Goal: Transaction & Acquisition: Subscribe to service/newsletter

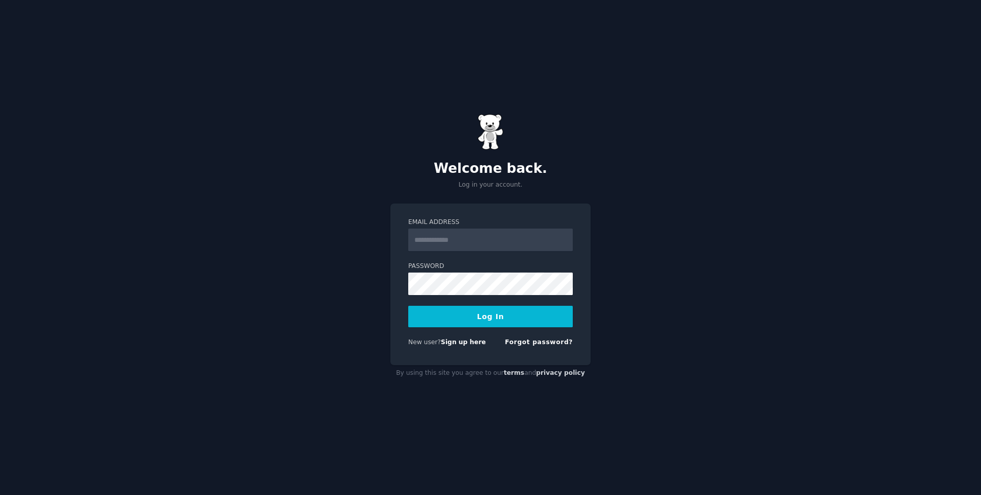
type input "**********"
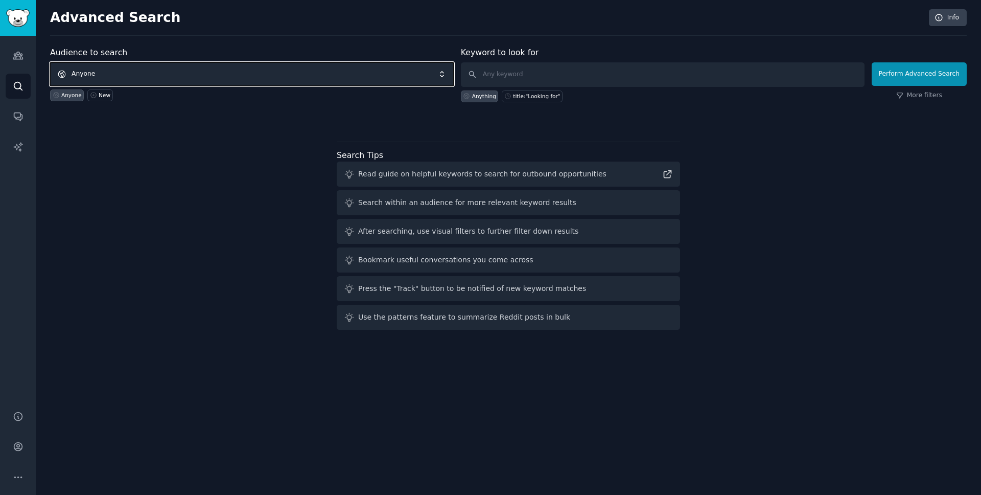
click at [170, 73] on span "Anyone" at bounding box center [252, 74] width 404 height 24
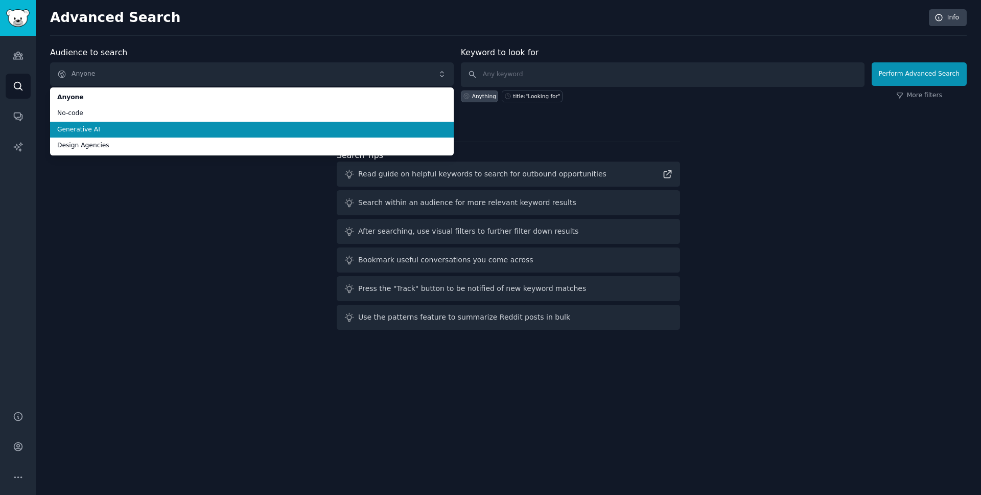
click at [149, 129] on span "Generative AI" at bounding box center [251, 129] width 389 height 9
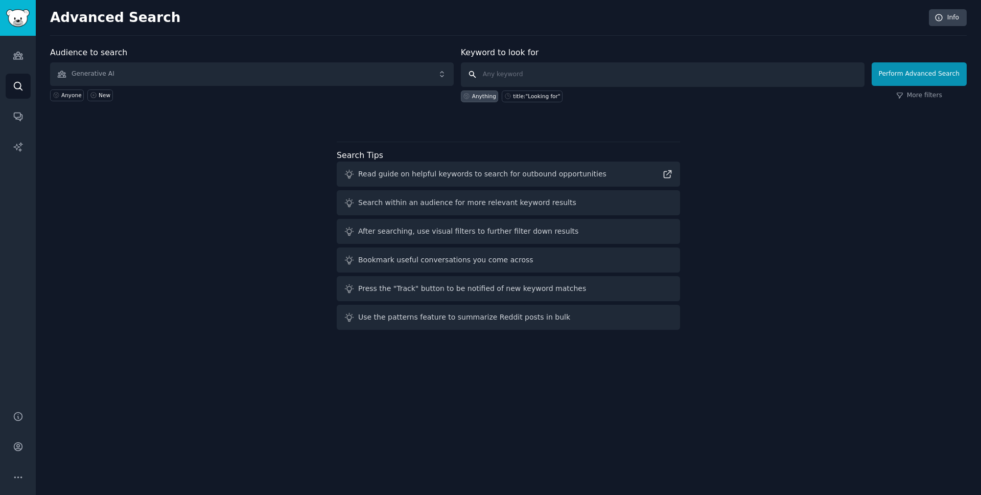
click at [626, 77] on input "text" at bounding box center [663, 74] width 404 height 25
click at [922, 91] on link "More filters" at bounding box center [919, 95] width 46 height 9
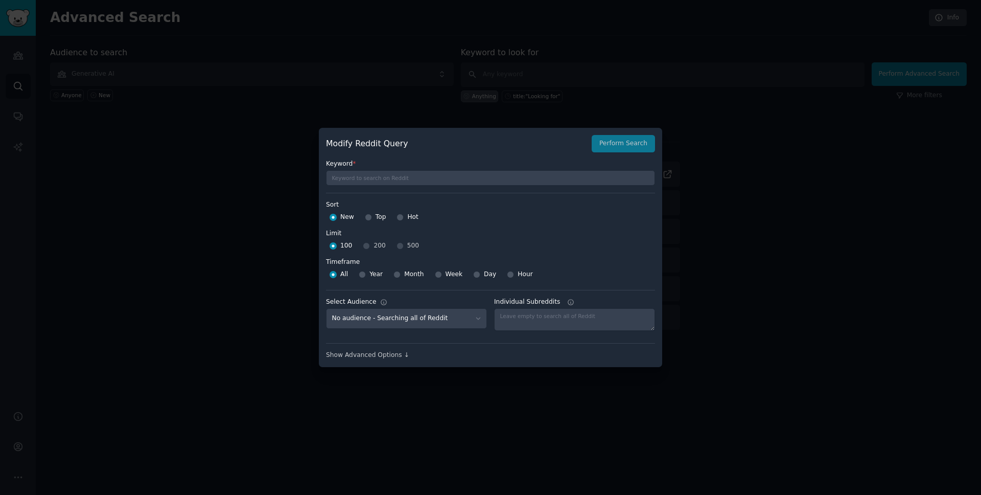
drag, startPoint x: 760, startPoint y: 108, endPoint x: 742, endPoint y: 118, distance: 21.3
click at [761, 111] on div at bounding box center [490, 247] width 981 height 495
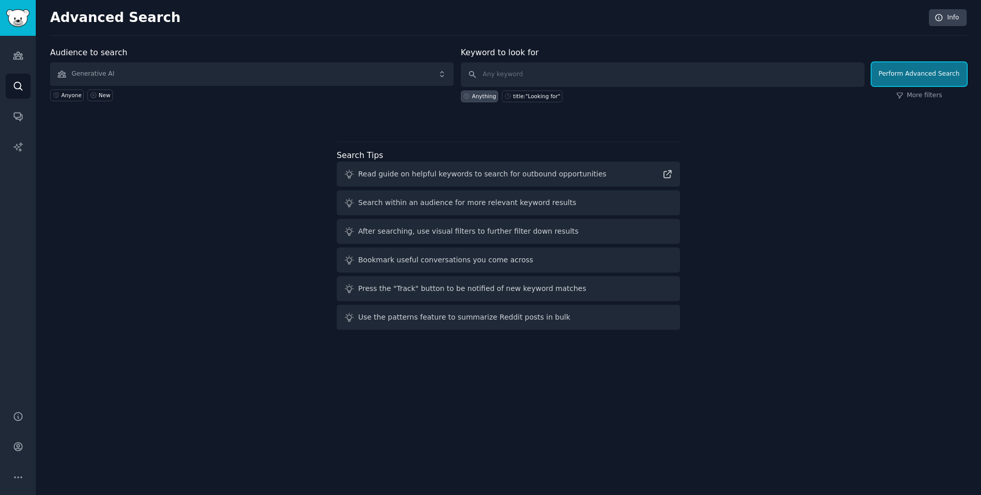
click at [928, 67] on button "Perform Advanced Search" at bounding box center [919, 74] width 95 height 24
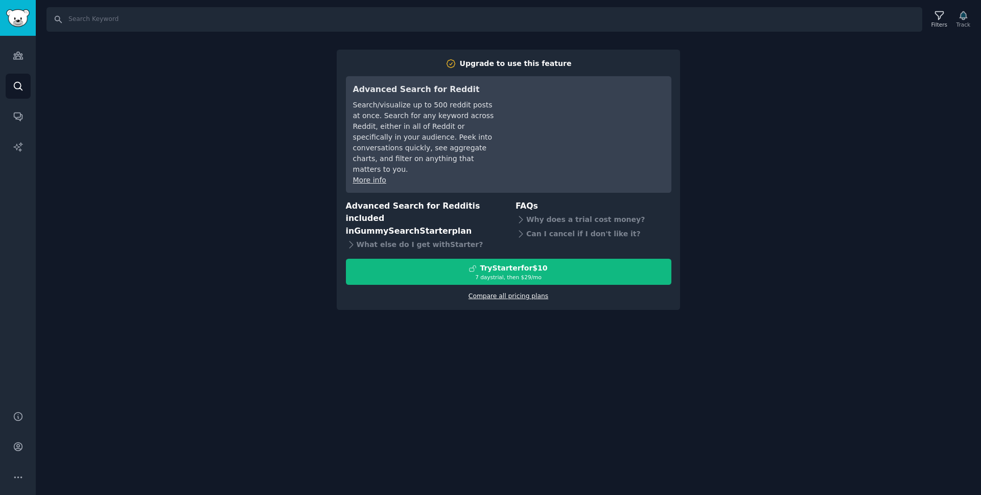
click at [495, 292] on link "Compare all pricing plans" at bounding box center [509, 295] width 80 height 7
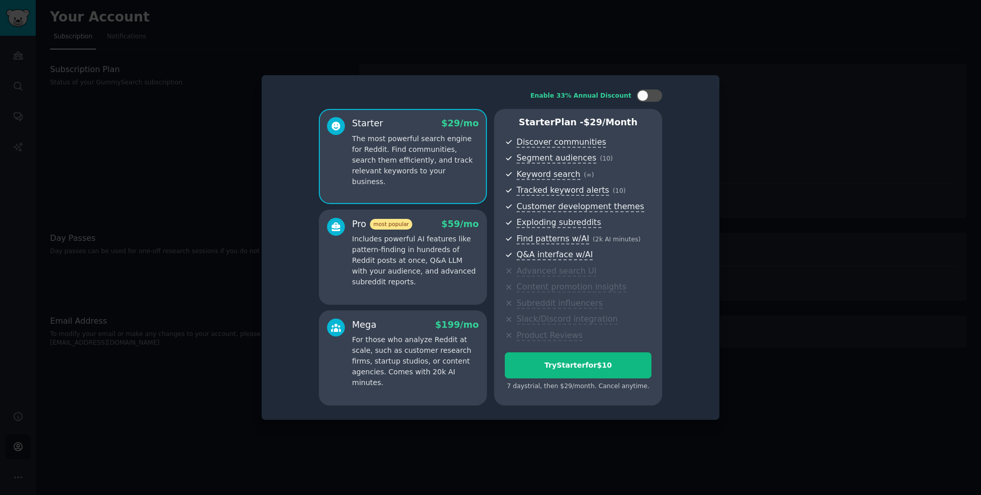
click at [390, 235] on p "Includes powerful AI features like pattern-finding in hundreds of Reddit posts …" at bounding box center [415, 261] width 127 height 54
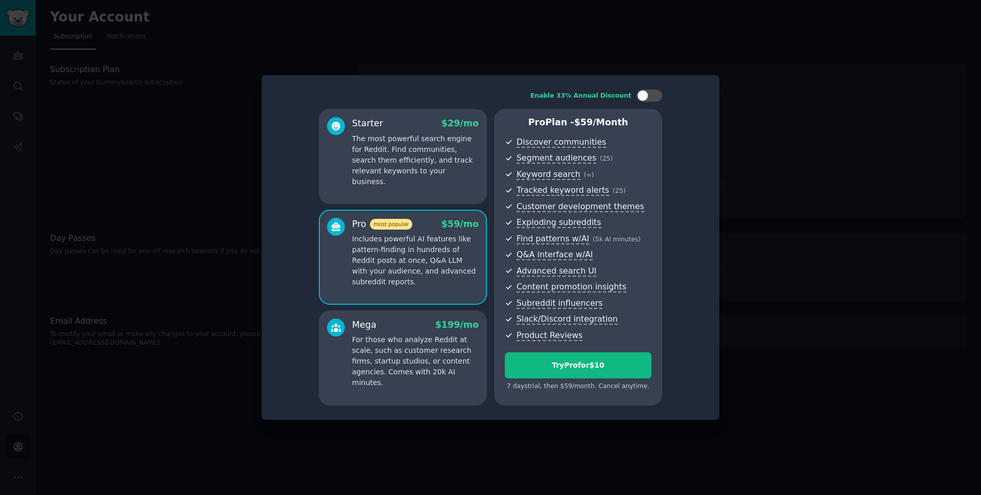
click at [827, 166] on div at bounding box center [490, 247] width 981 height 495
